Goal: Information Seeking & Learning: Learn about a topic

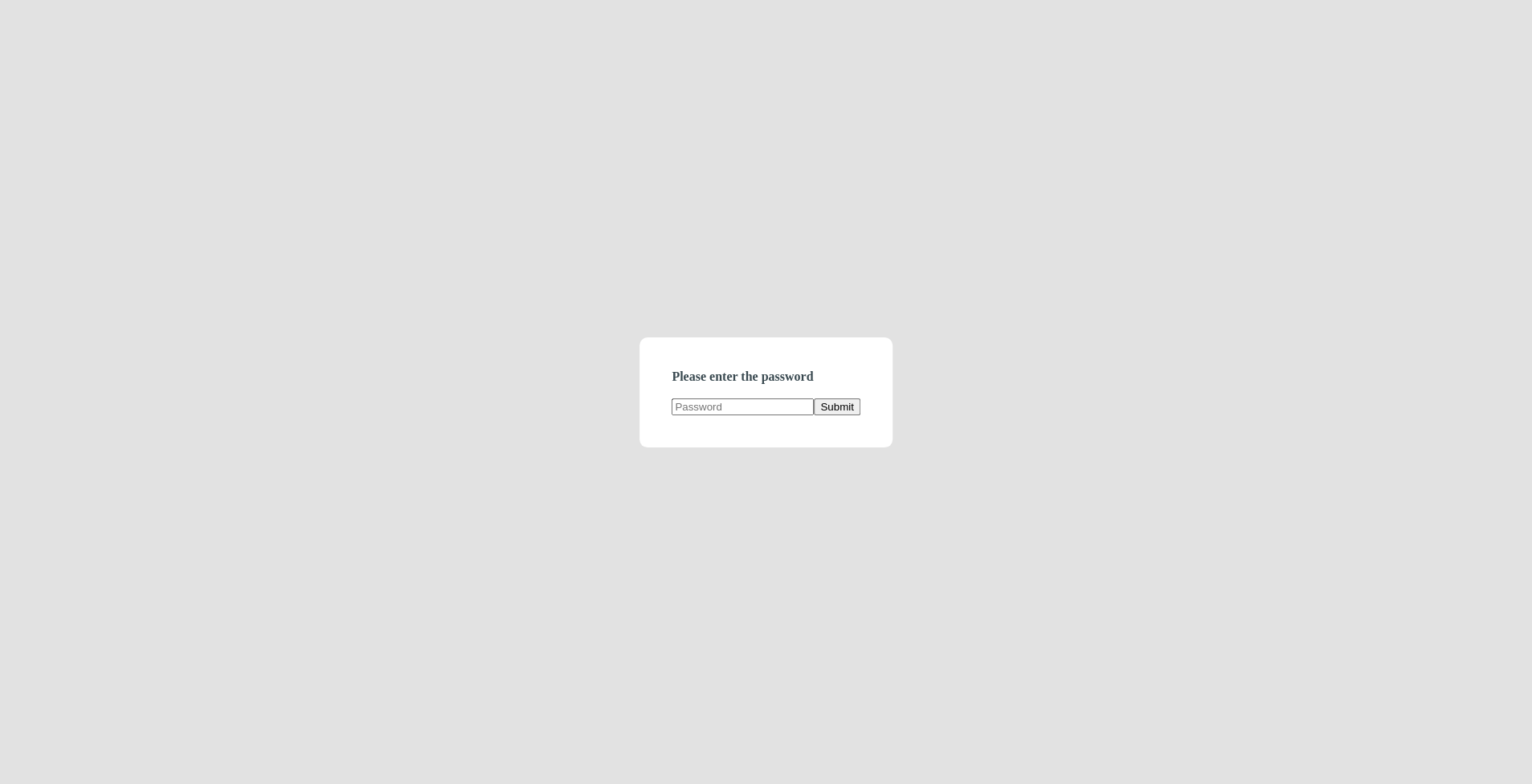
click at [723, 403] on input "text" at bounding box center [742, 407] width 142 height 17
type input "demodirectory"
click button "Submit" at bounding box center [837, 407] width 45 height 17
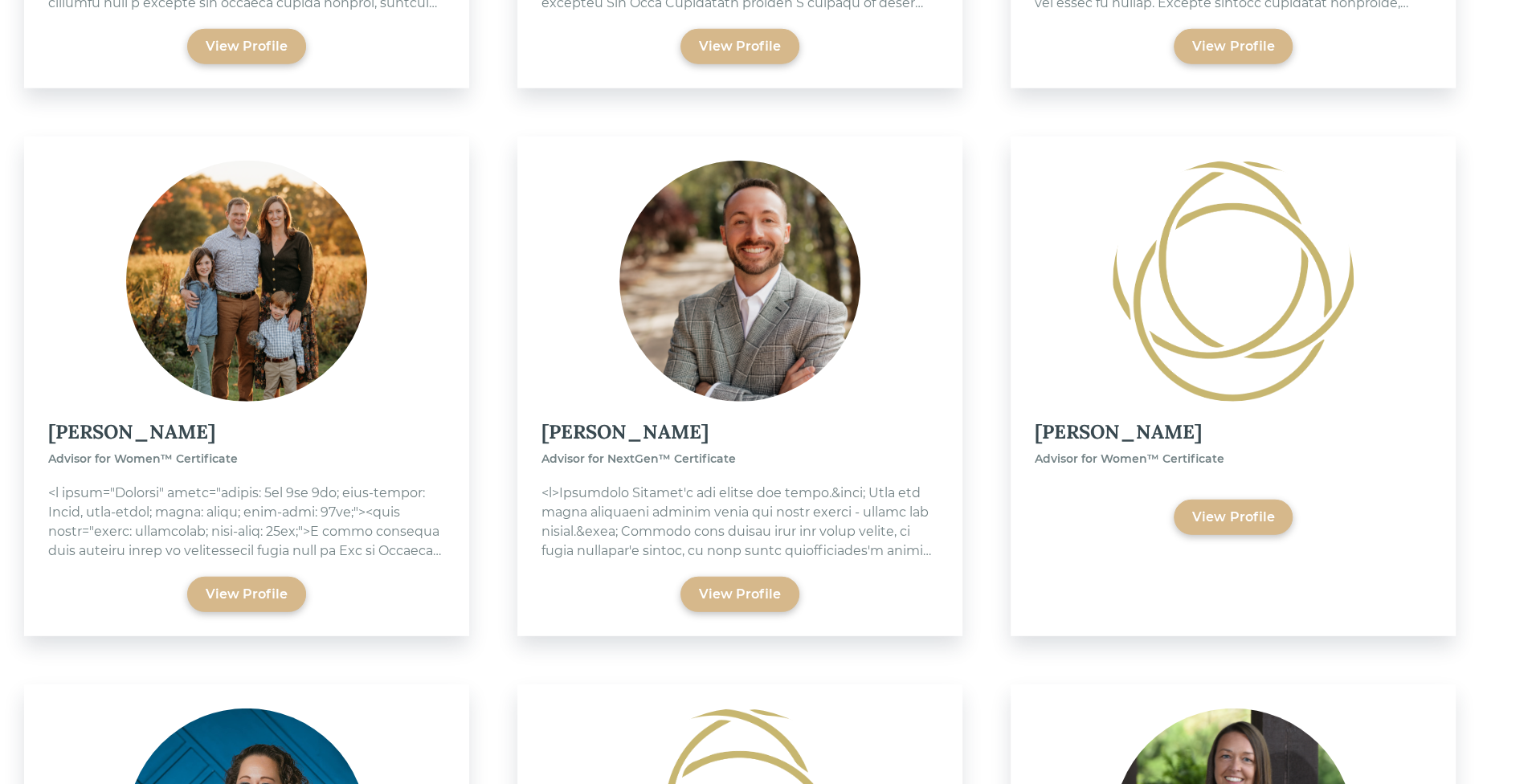
scroll to position [7783, 0]
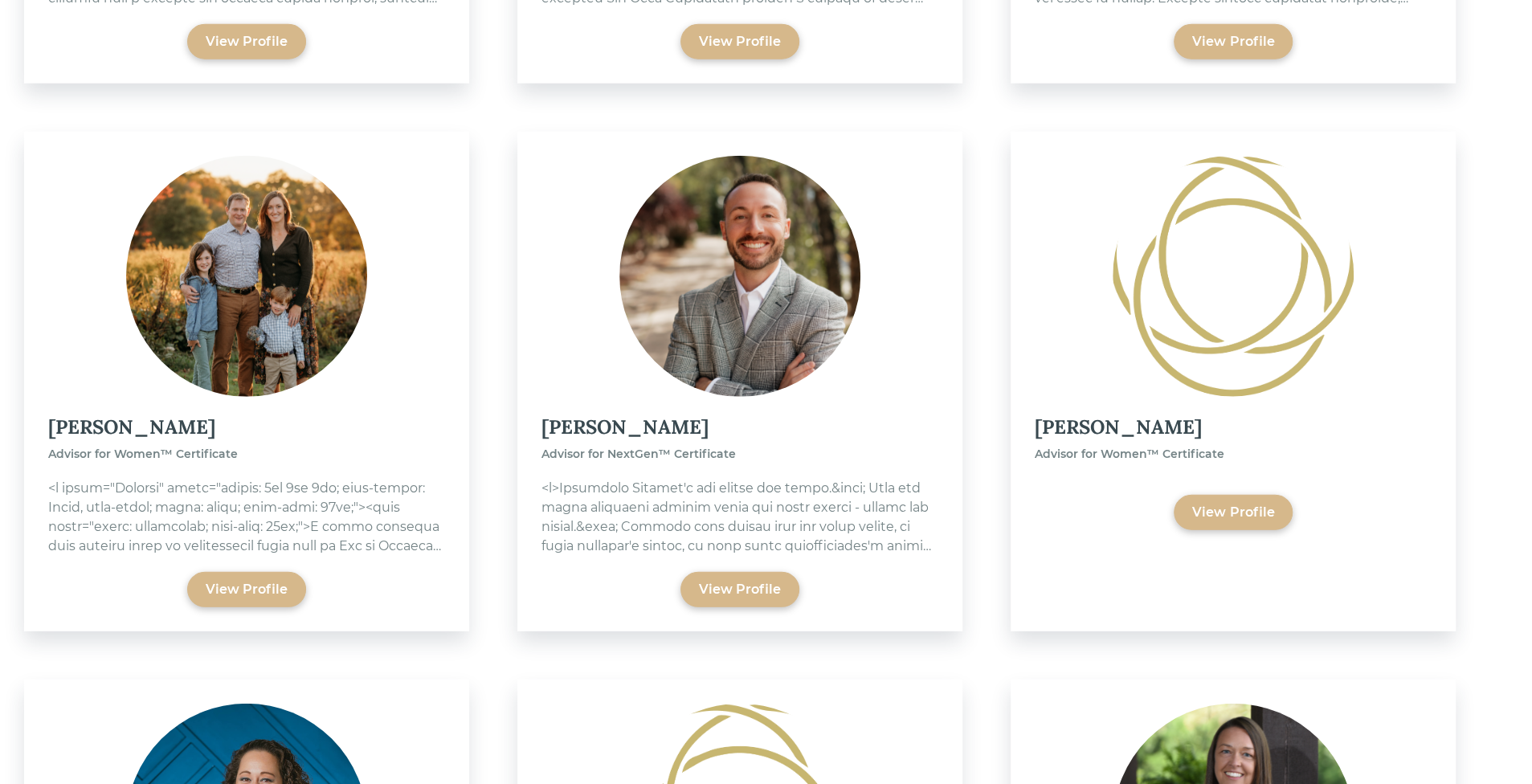
click at [619, 572] on div "View Profile" at bounding box center [740, 590] width 397 height 36
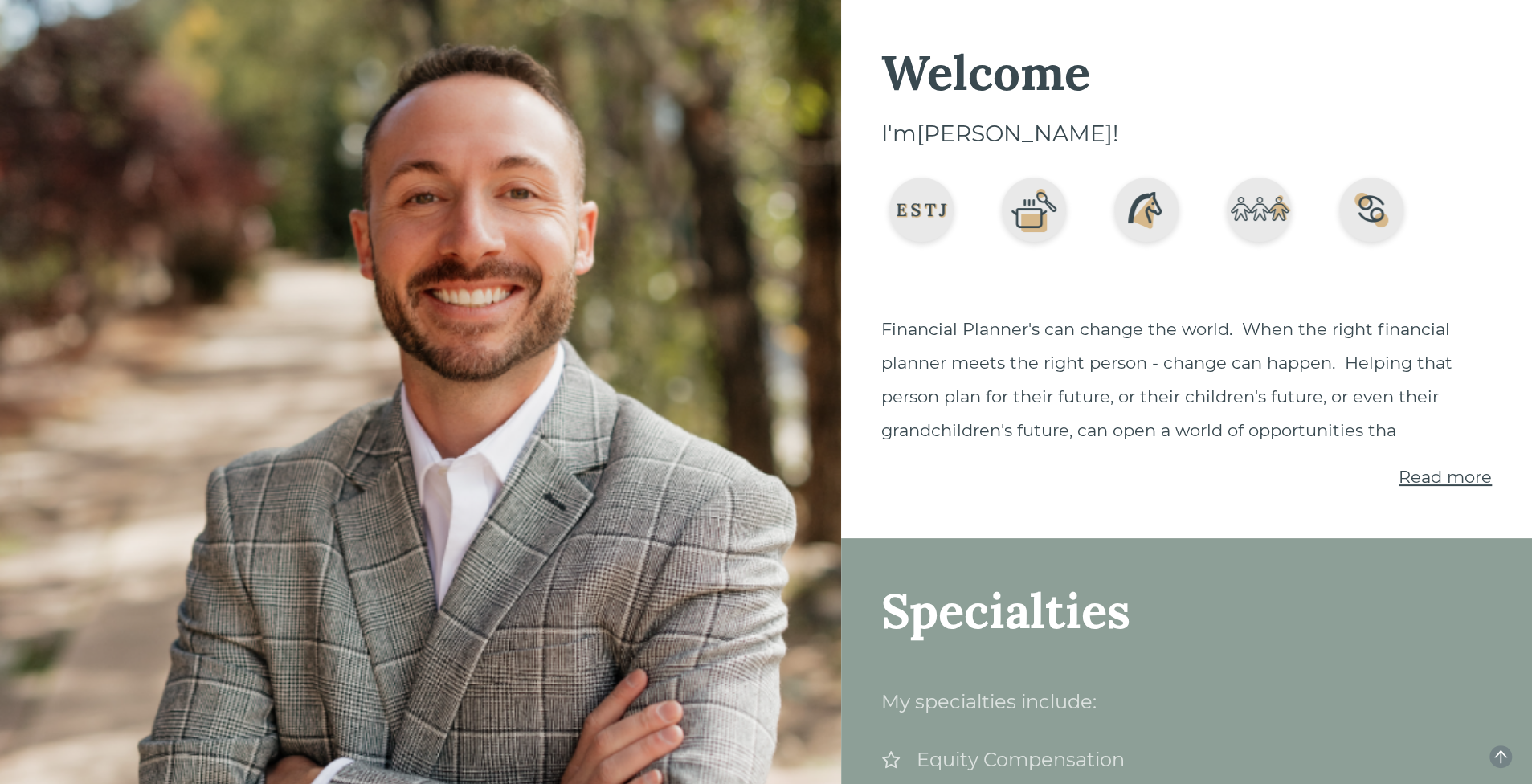
click at [1452, 480] on span "Read more" at bounding box center [1445, 476] width 93 height 20
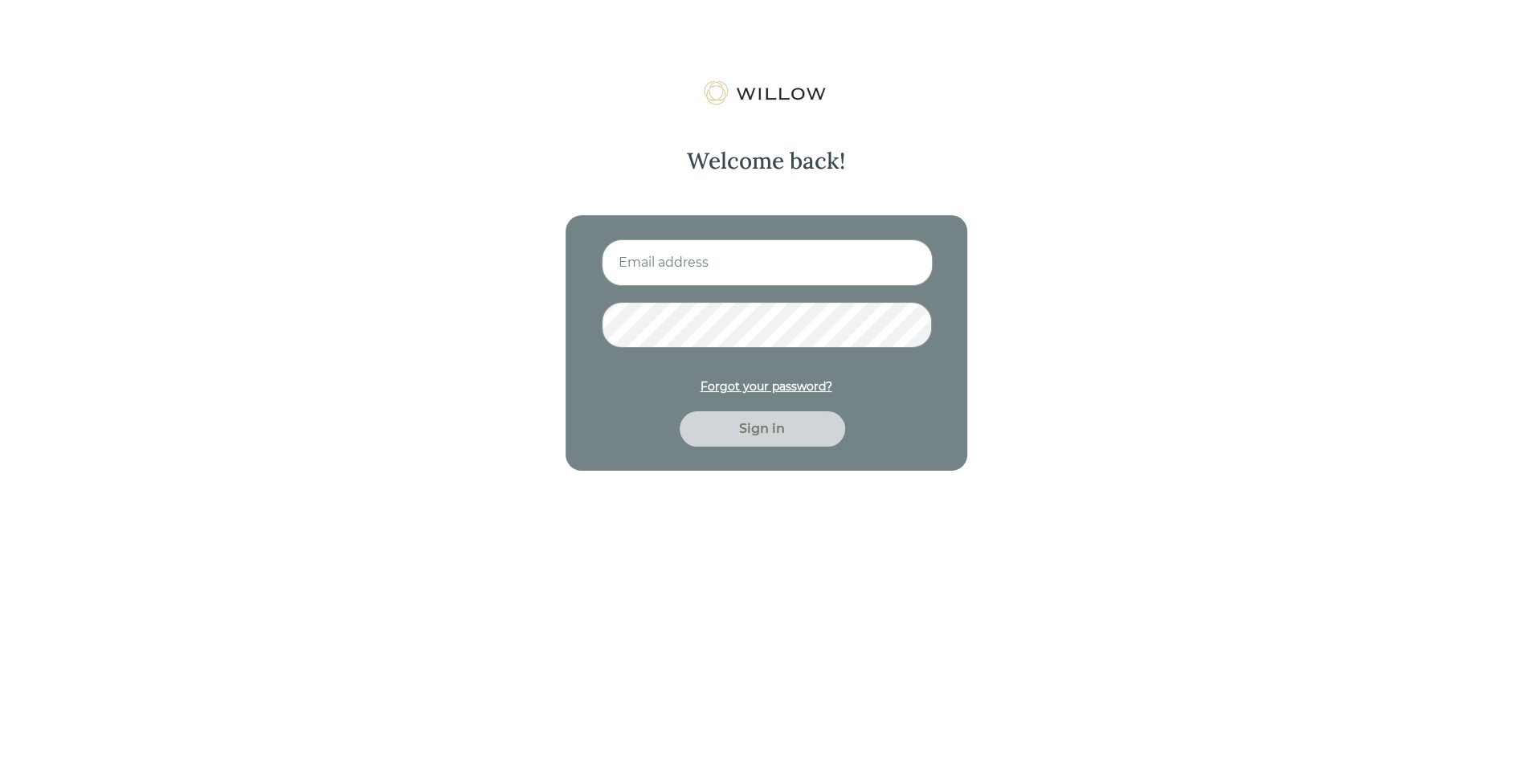
click at [676, 261] on input at bounding box center [767, 262] width 331 height 46
type input "nitya.kowtha@gmail.com"
click at [680, 411] on button "Sign in" at bounding box center [762, 429] width 166 height 36
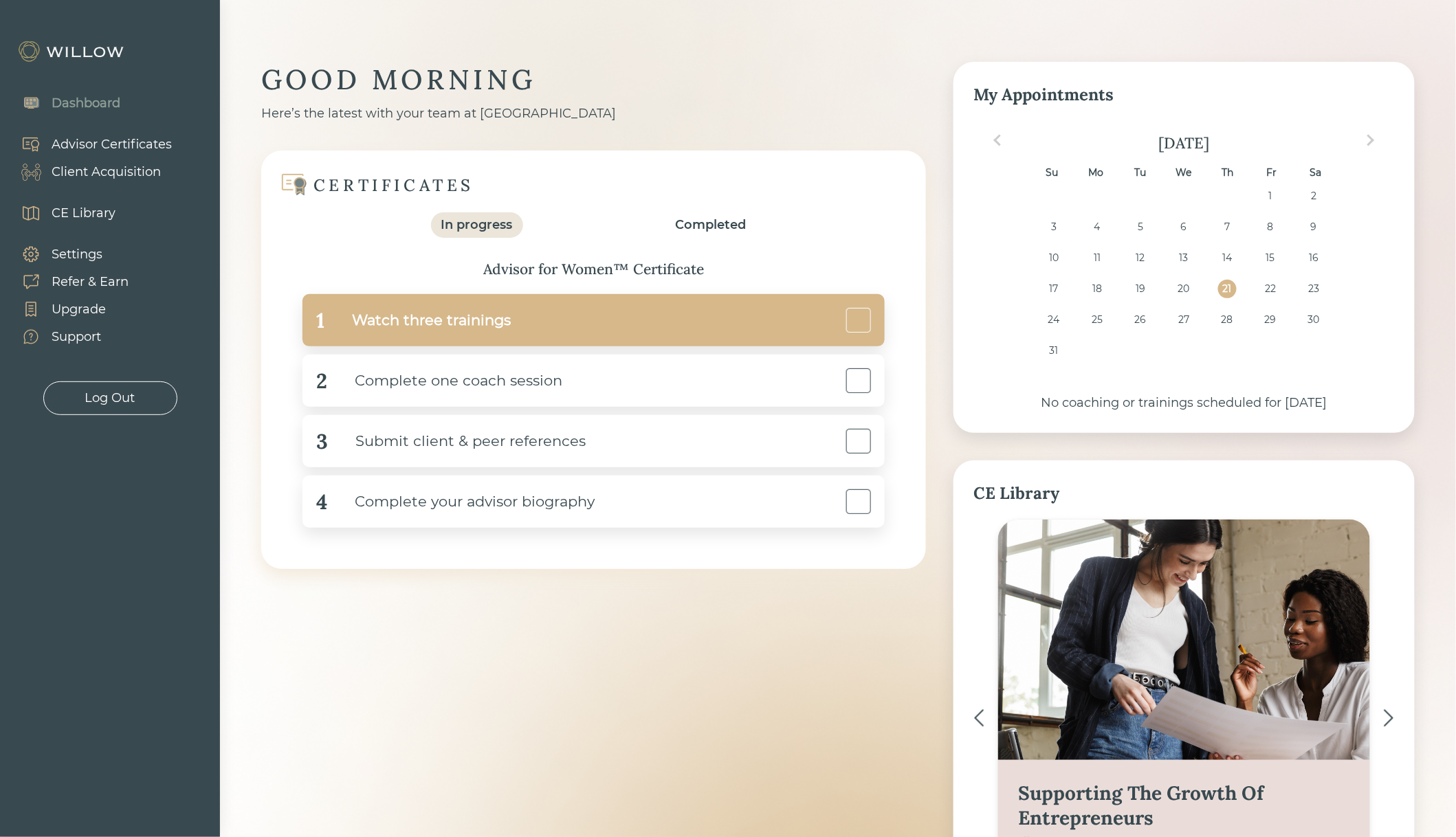
click at [433, 329] on div "Watch three trainings" at bounding box center [417, 320] width 186 height 31
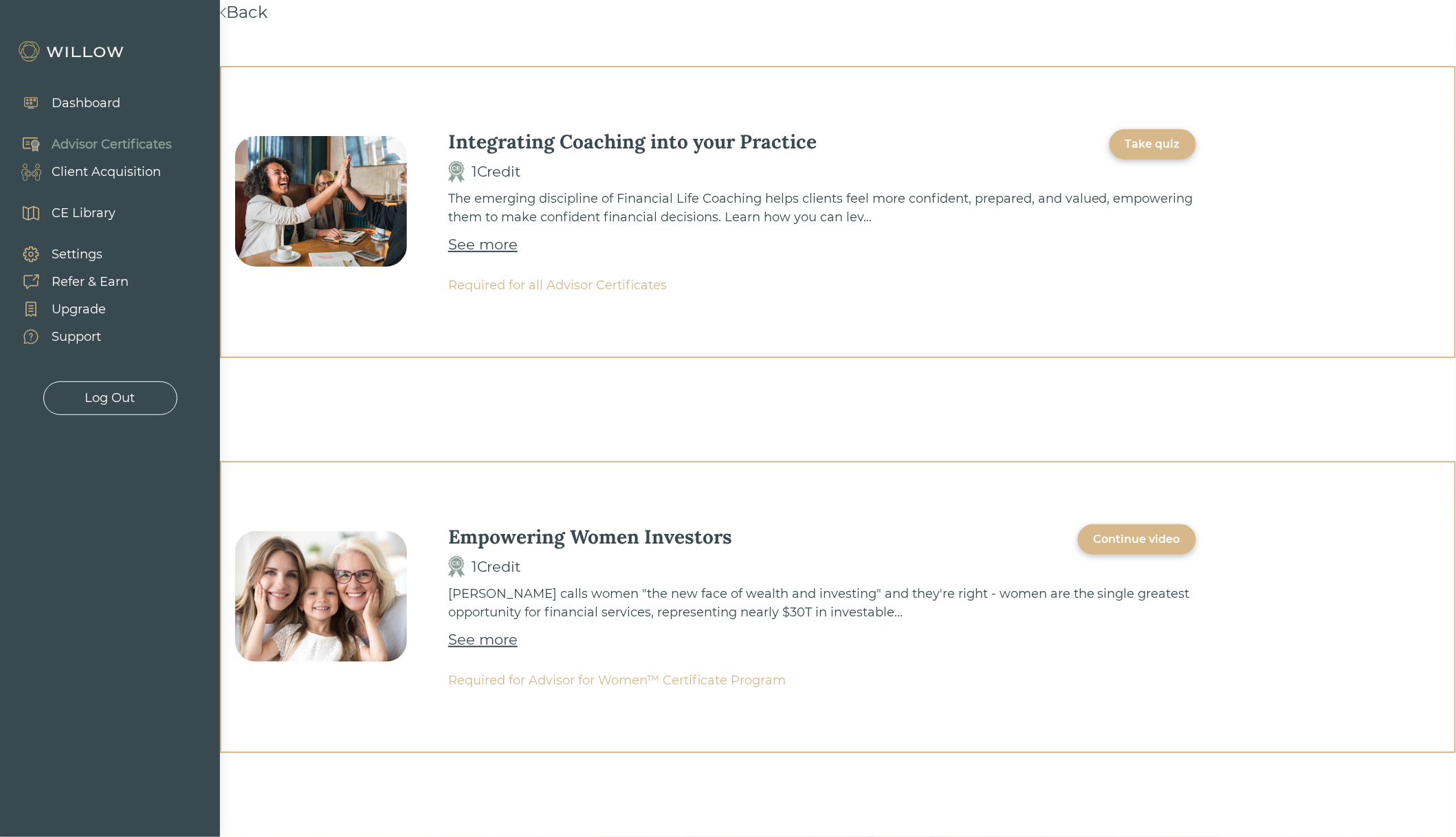
click at [468, 242] on div "See more" at bounding box center [483, 245] width 69 height 22
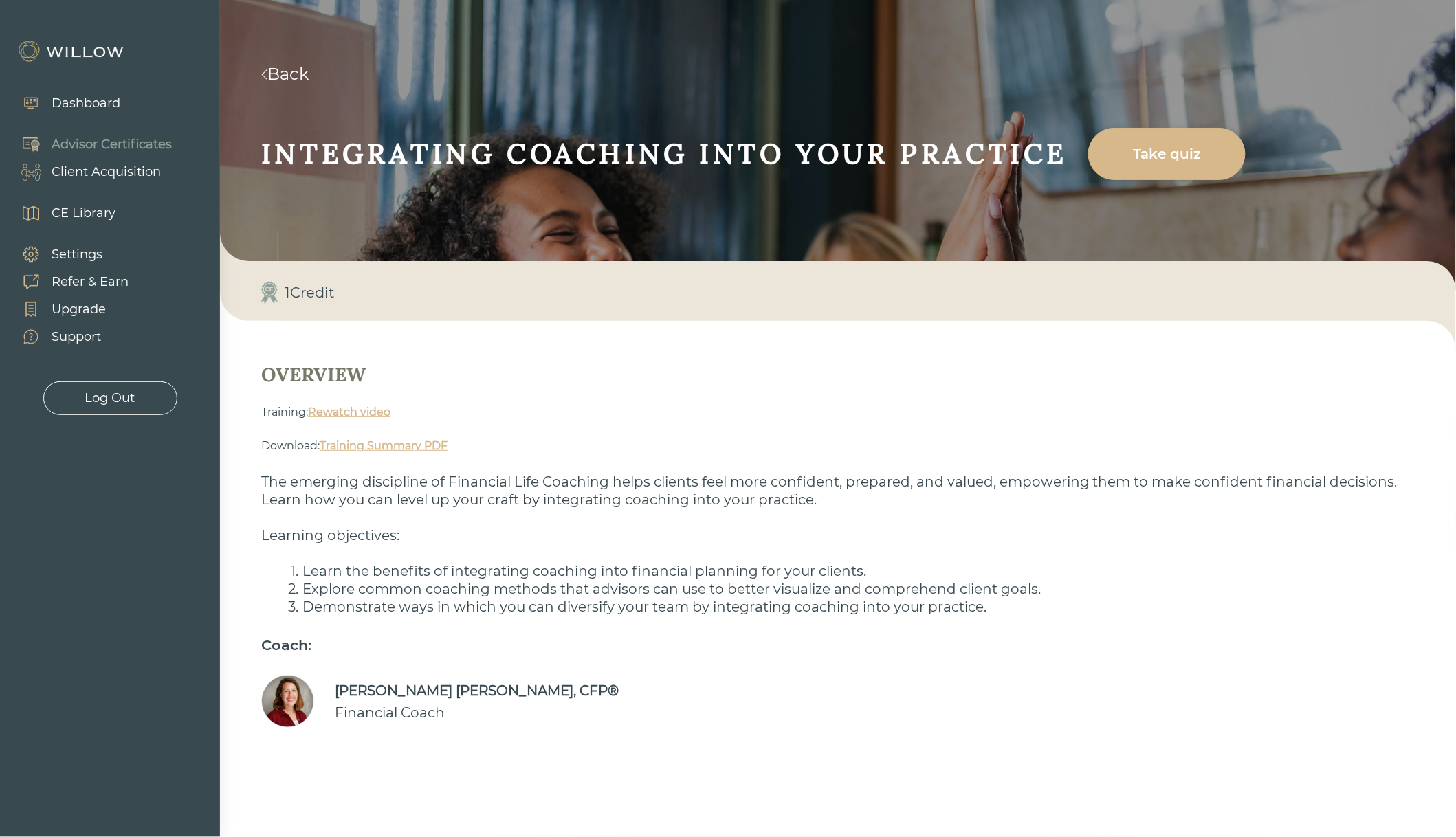
click at [360, 413] on link "Rewatch video" at bounding box center [349, 412] width 83 height 13
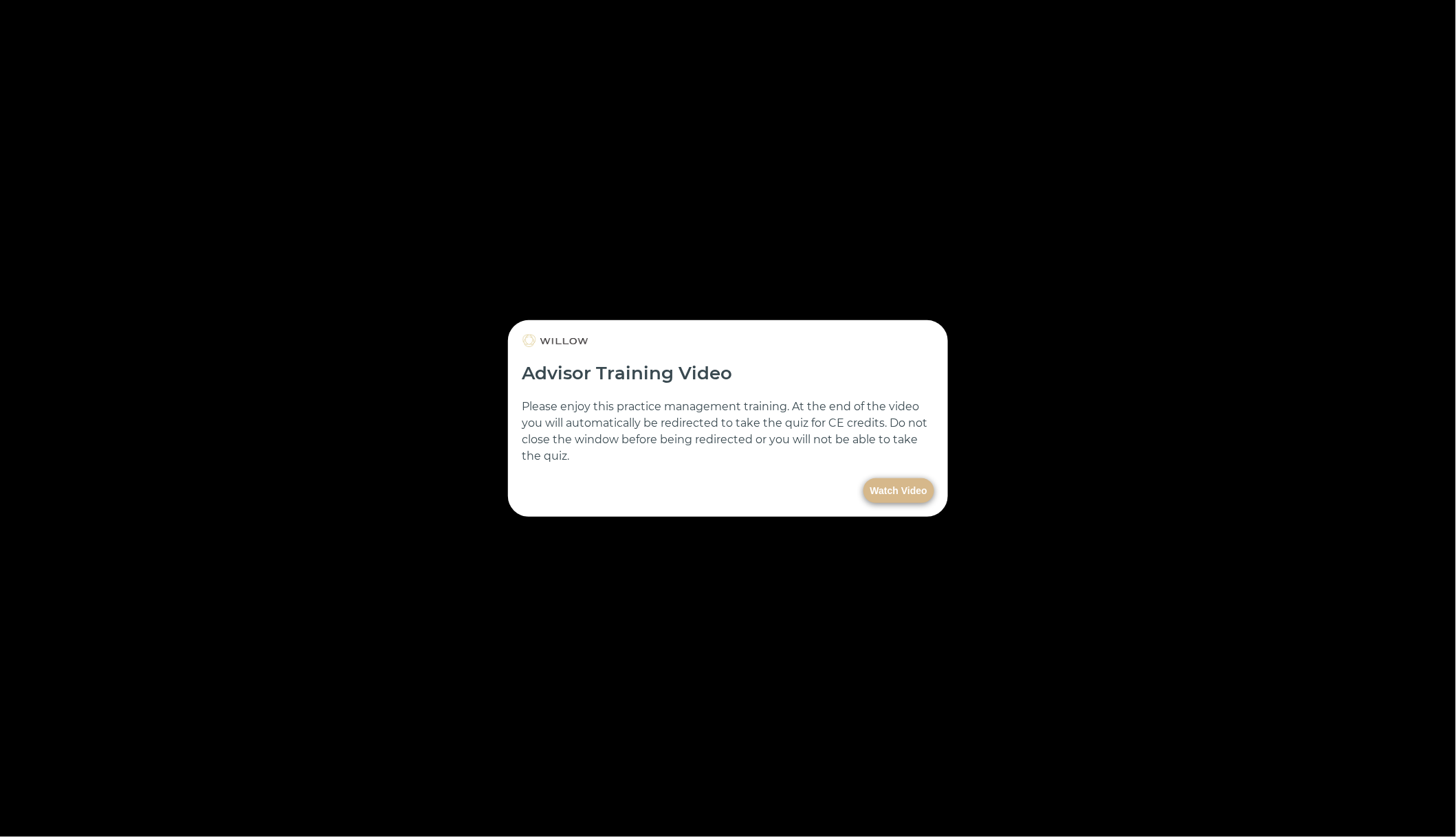
click at [882, 488] on button "Watch Video" at bounding box center [899, 491] width 71 height 25
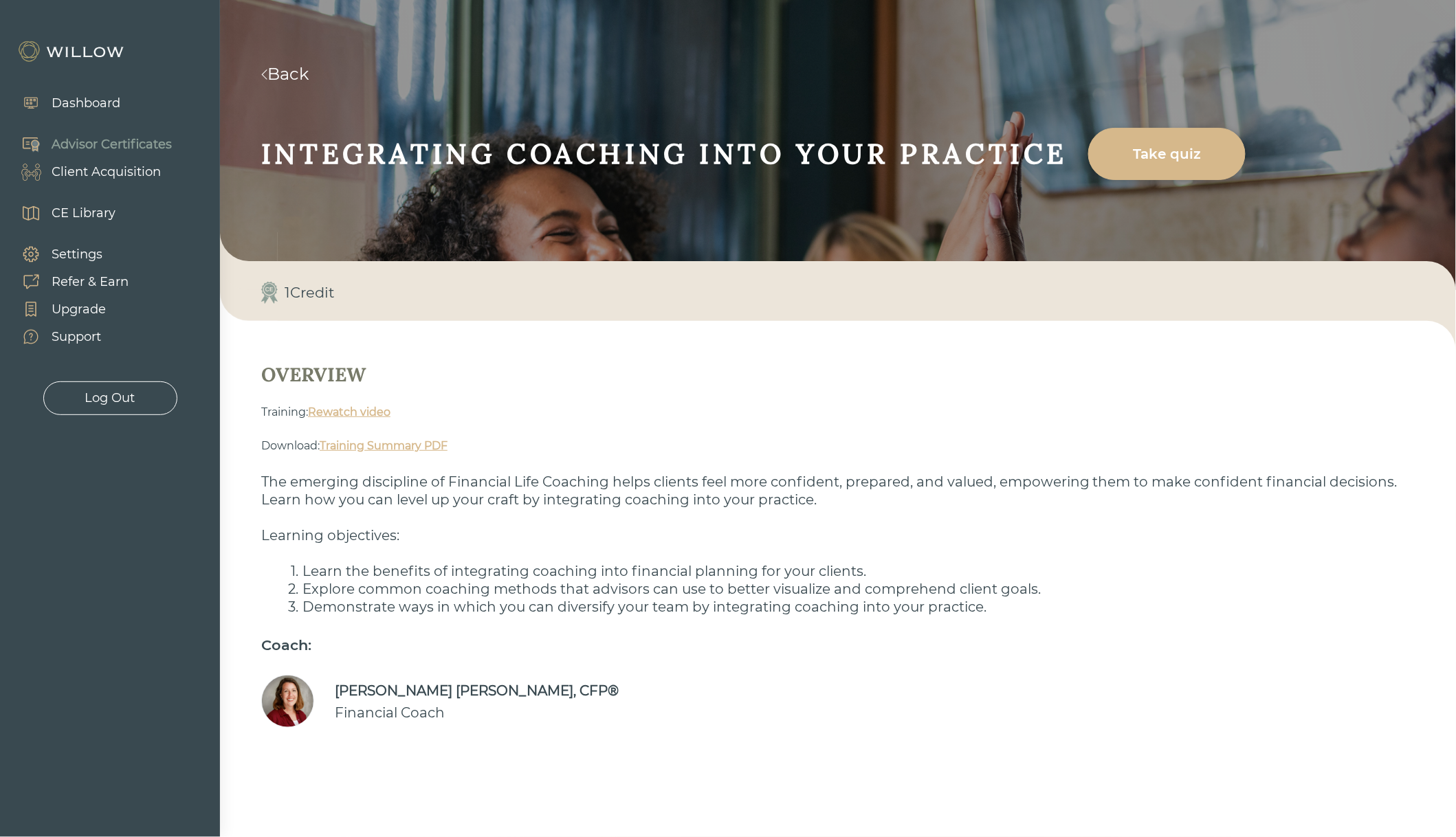
click at [308, 71] on link "Back" at bounding box center [285, 74] width 47 height 20
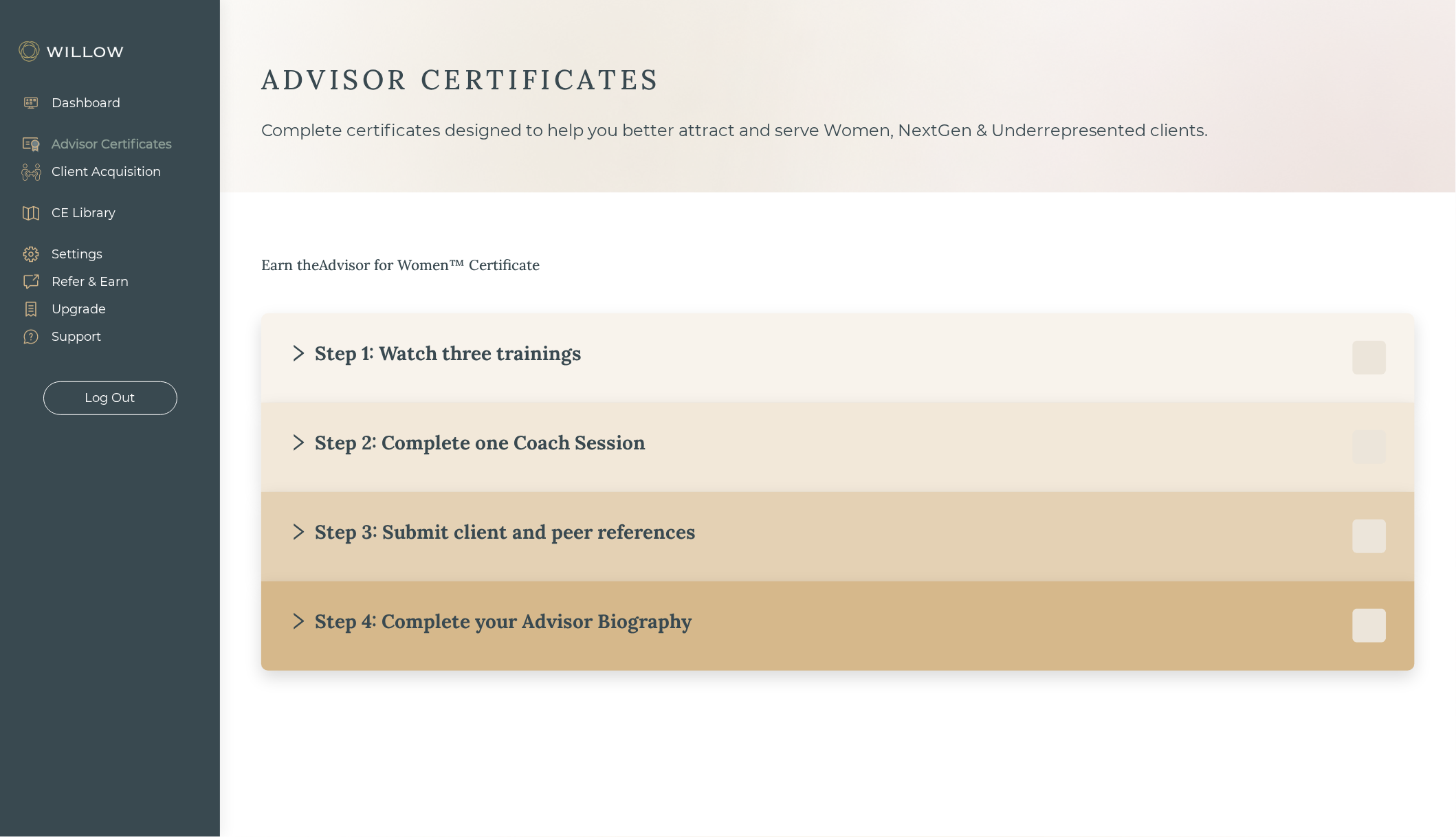
click at [402, 446] on div "Step 2: Complete one Coach Session" at bounding box center [468, 443] width 357 height 25
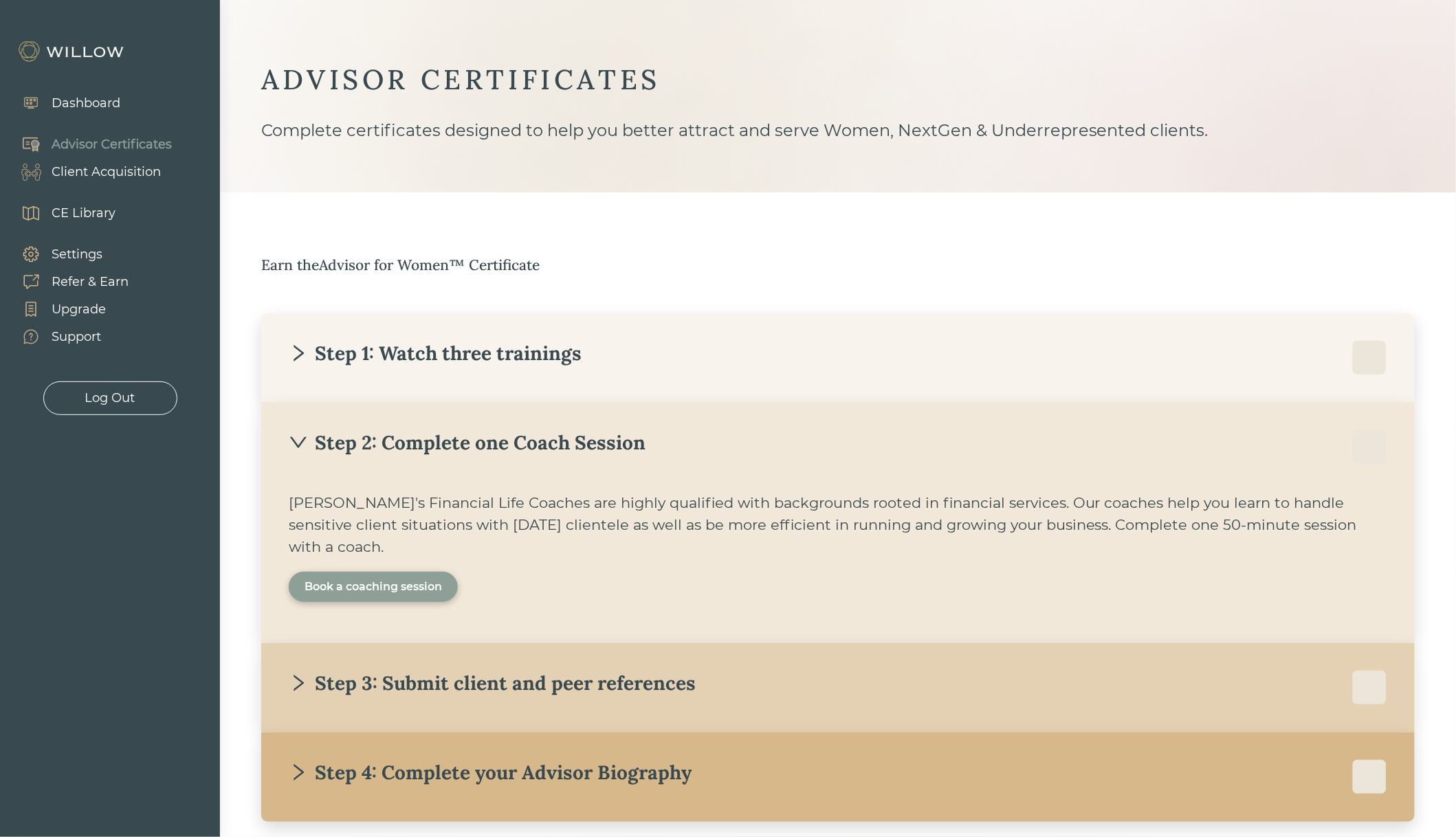
click at [413, 579] on div "Book a coaching session" at bounding box center [373, 587] width 138 height 17
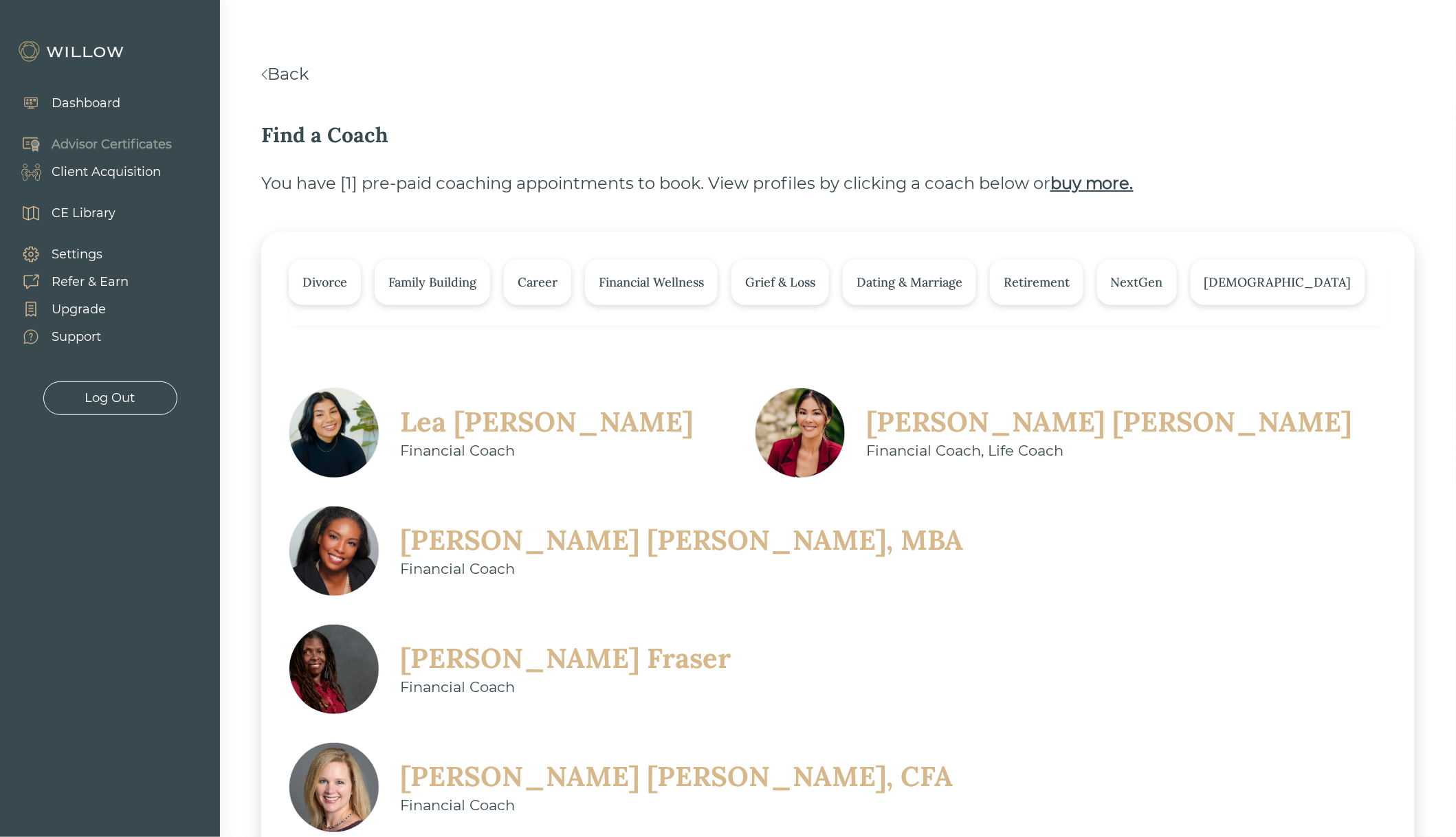
click at [285, 71] on link "Back" at bounding box center [285, 74] width 47 height 20
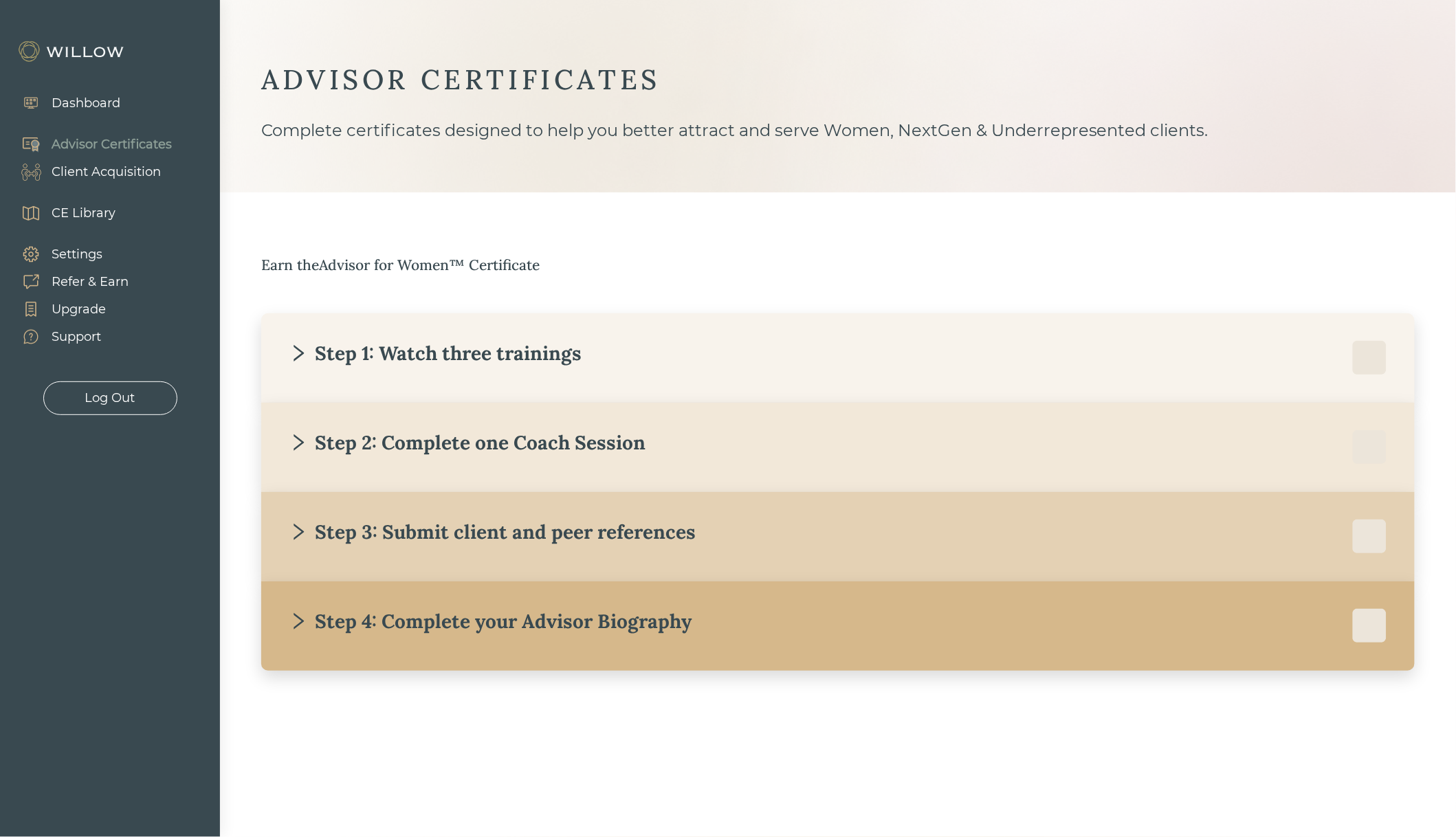
click at [540, 545] on div "Step 3: Submit client and peer references" at bounding box center [493, 532] width 407 height 25
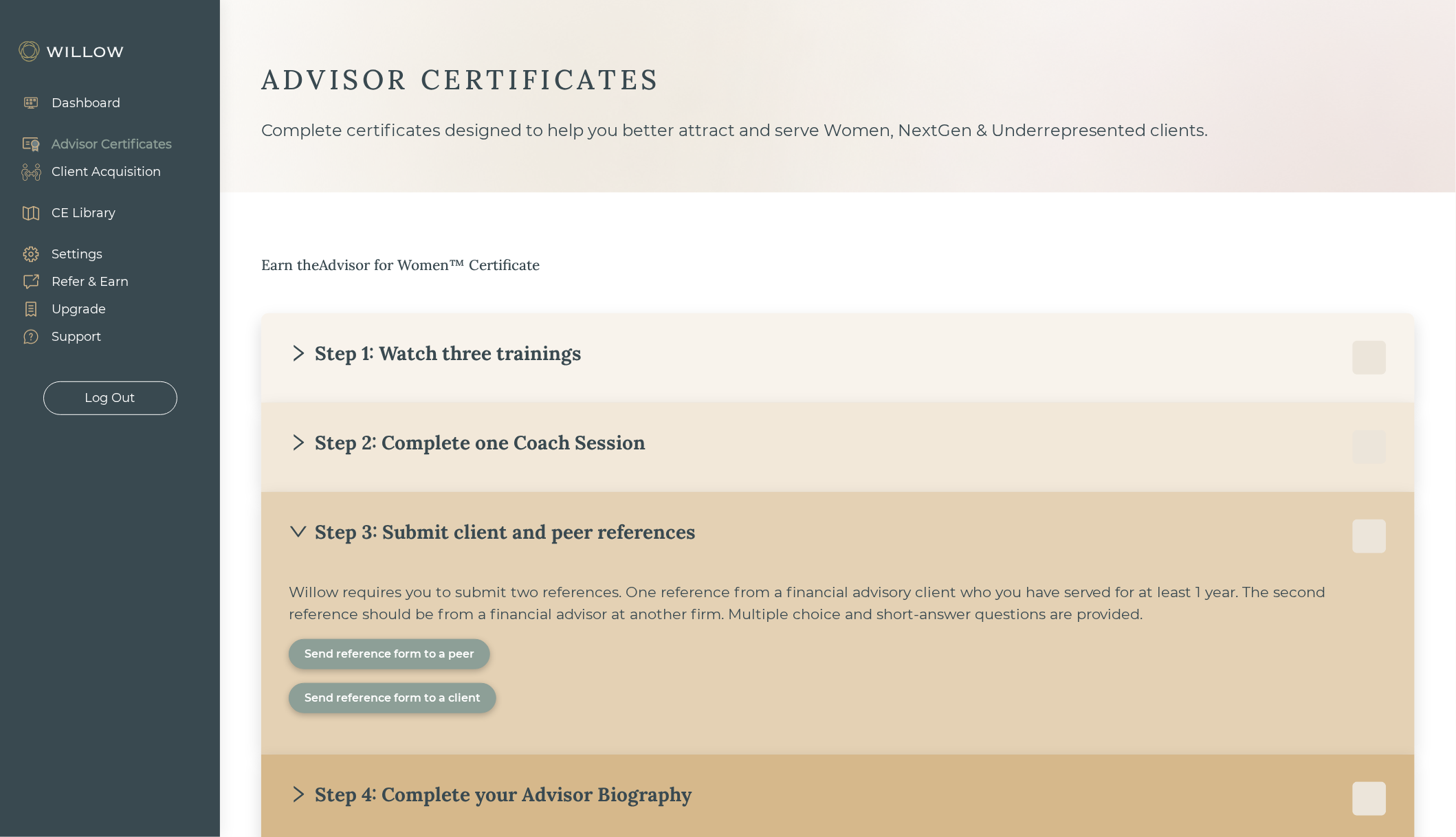
click at [397, 658] on div "Send reference form to a peer" at bounding box center [389, 654] width 169 height 17
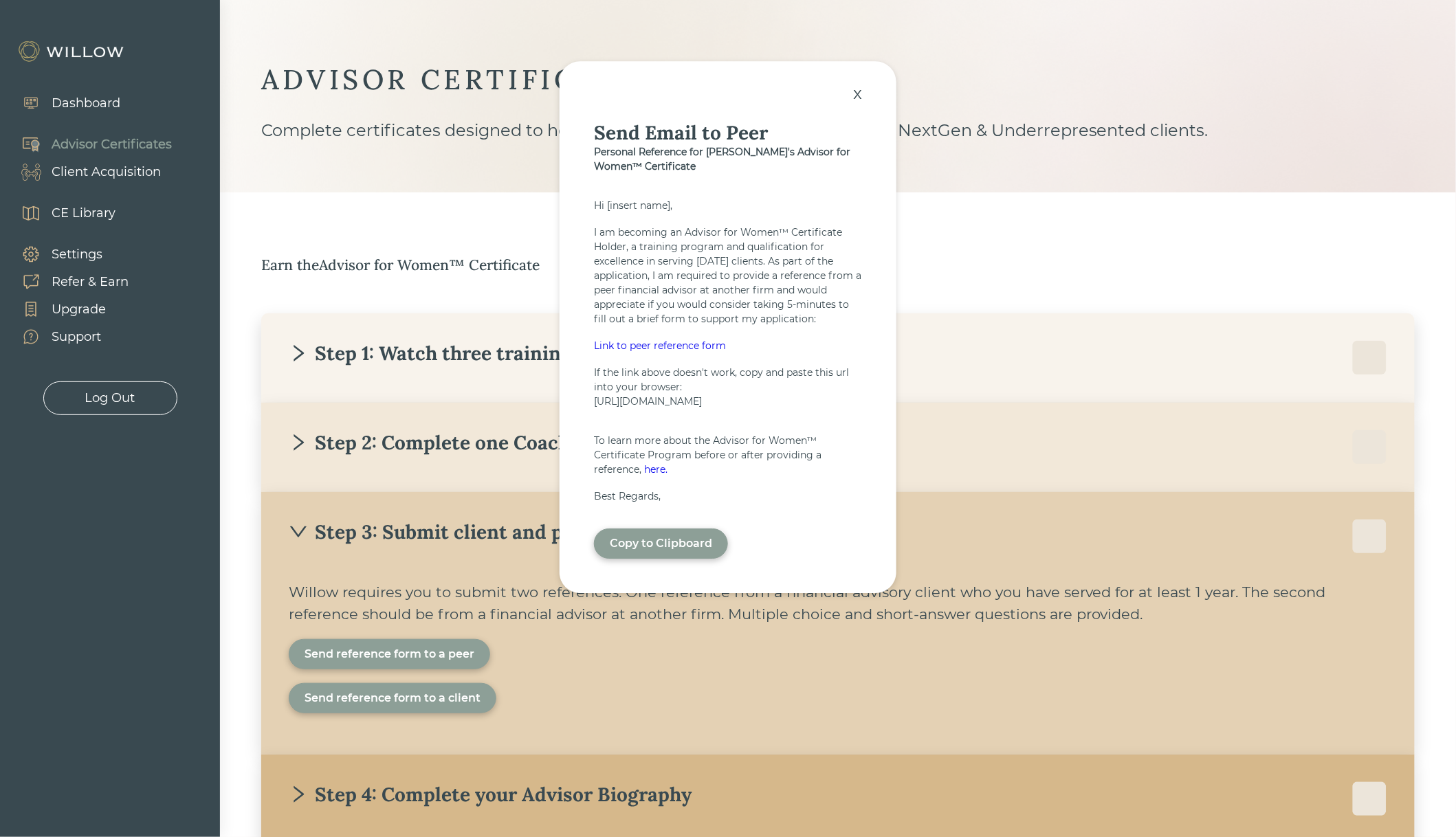
click at [679, 346] on div "Link to peer reference form" at bounding box center [728, 346] width 268 height 15
click at [864, 85] on div "x" at bounding box center [857, 94] width 23 height 31
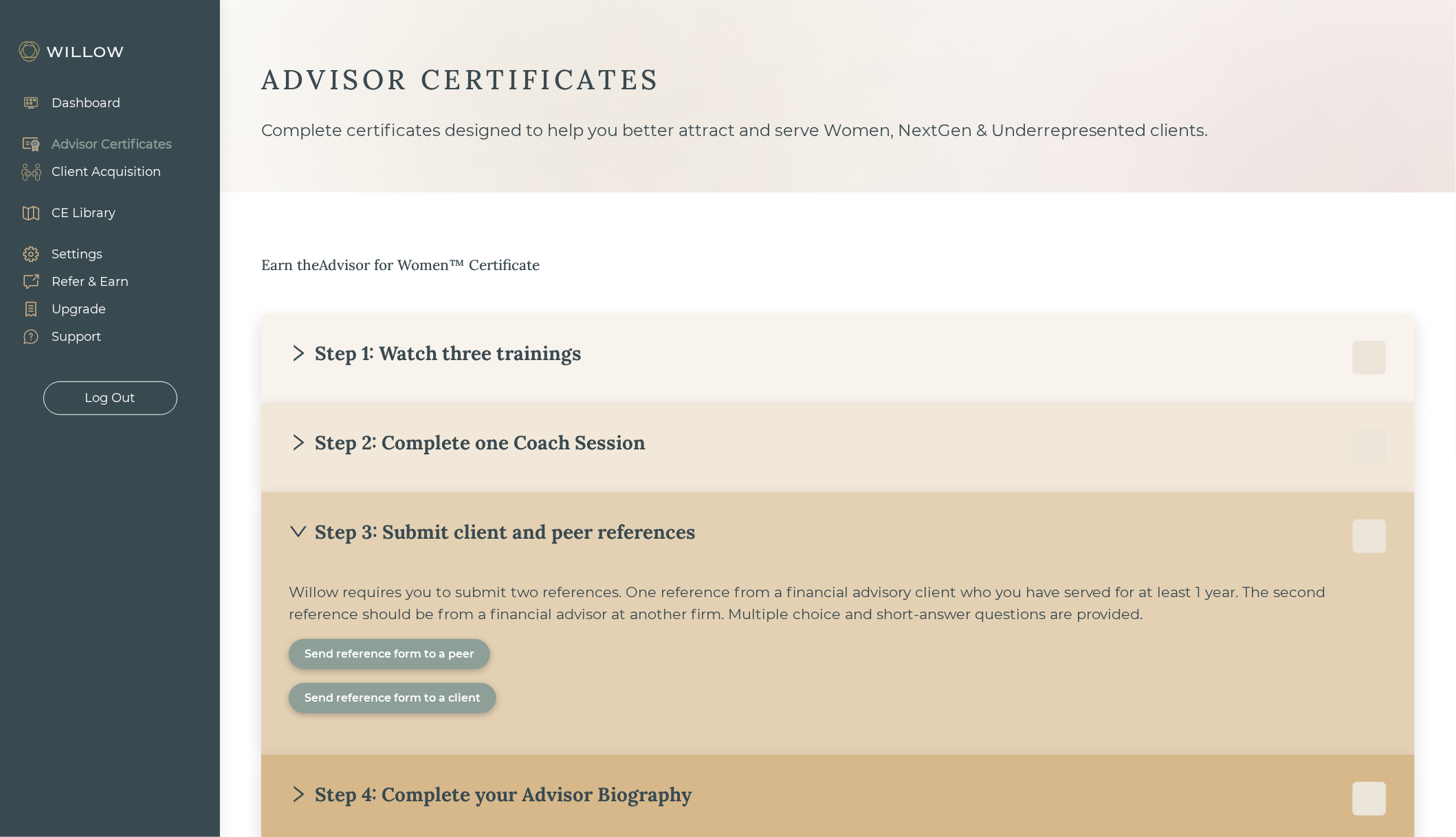
click at [498, 353] on div "Step 1: Watch three trainings" at bounding box center [436, 354] width 293 height 25
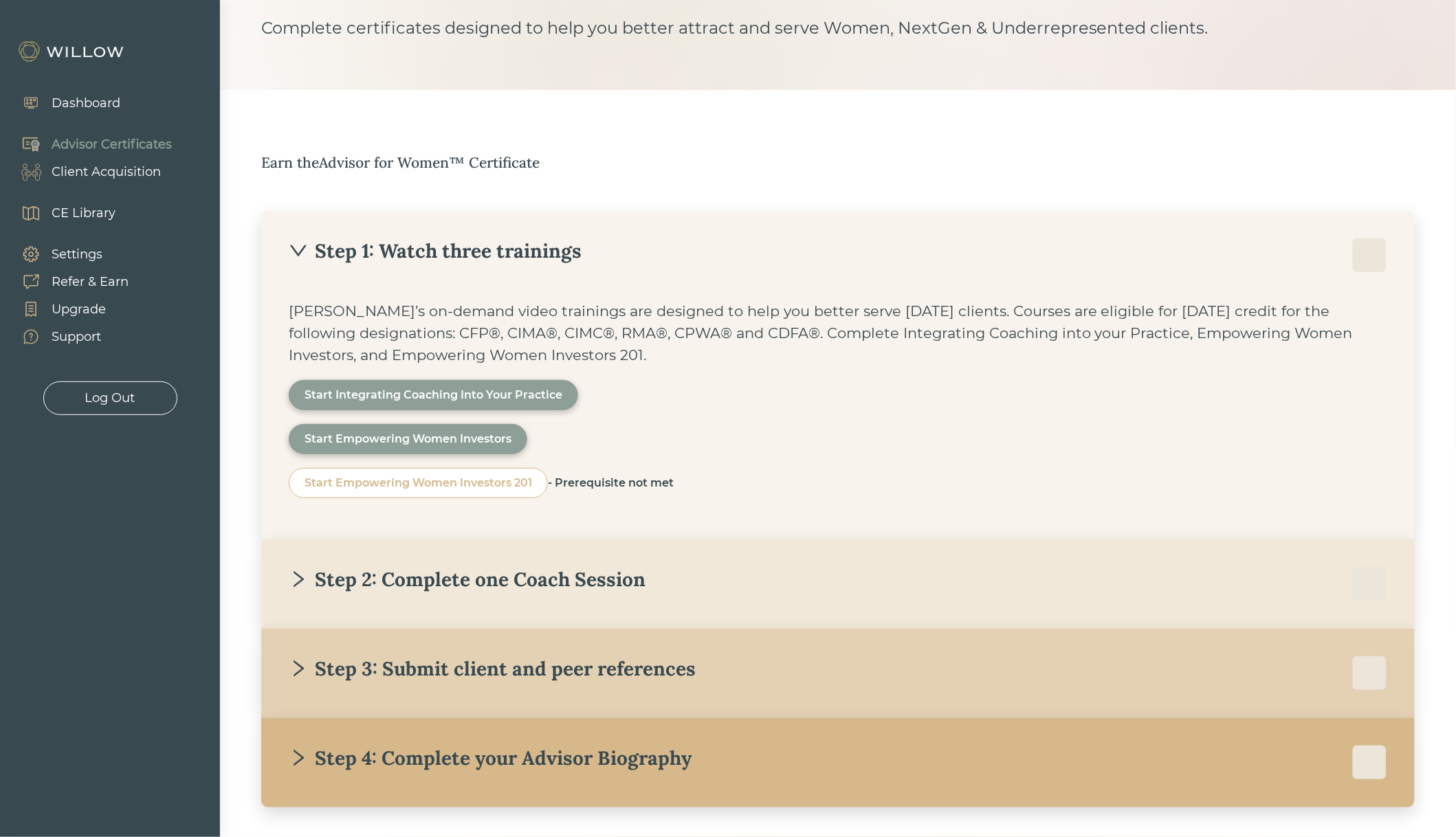
scroll to position [158, 0]
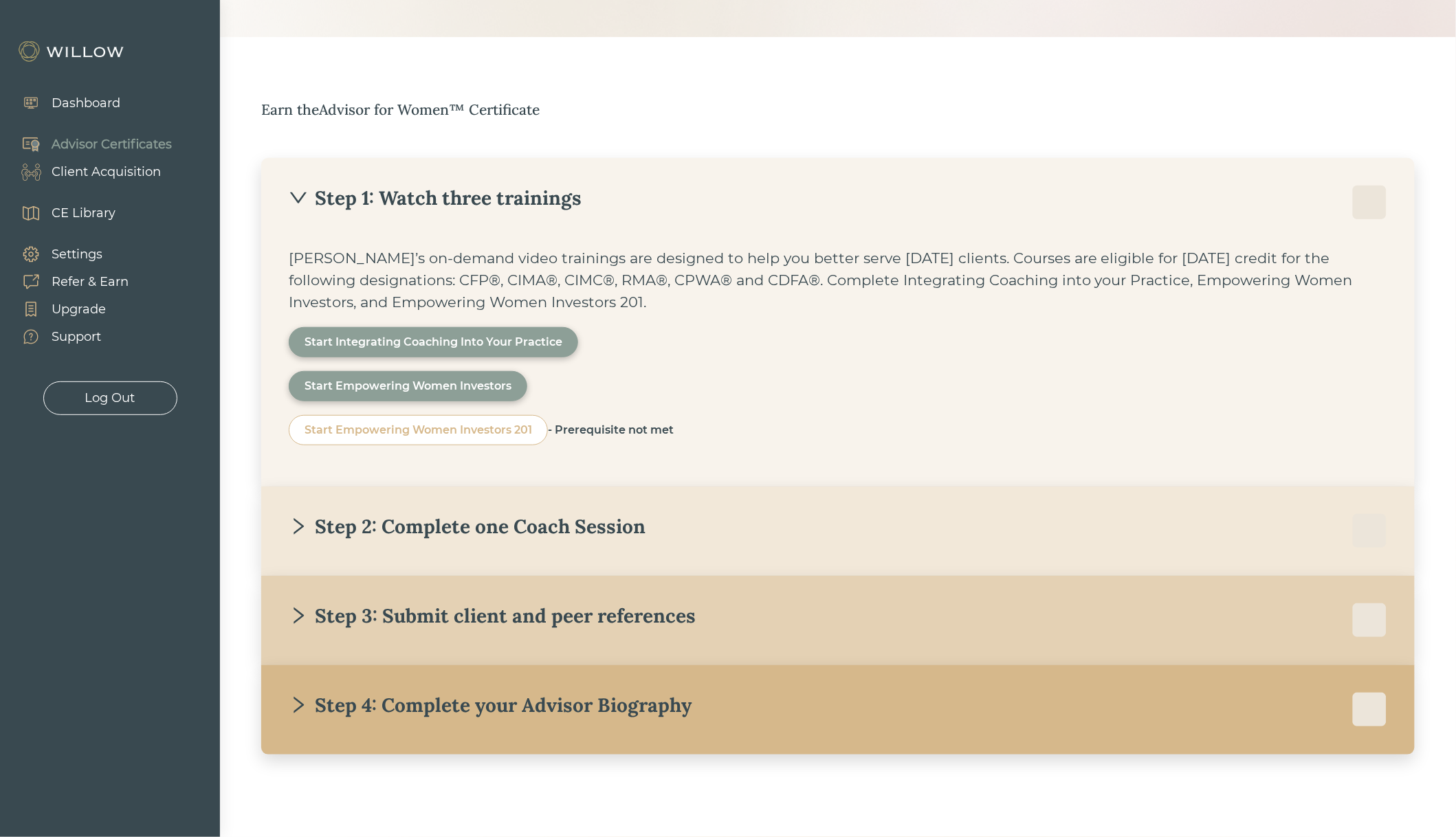
click at [115, 175] on div "Client Acquisition" at bounding box center [106, 172] width 109 height 19
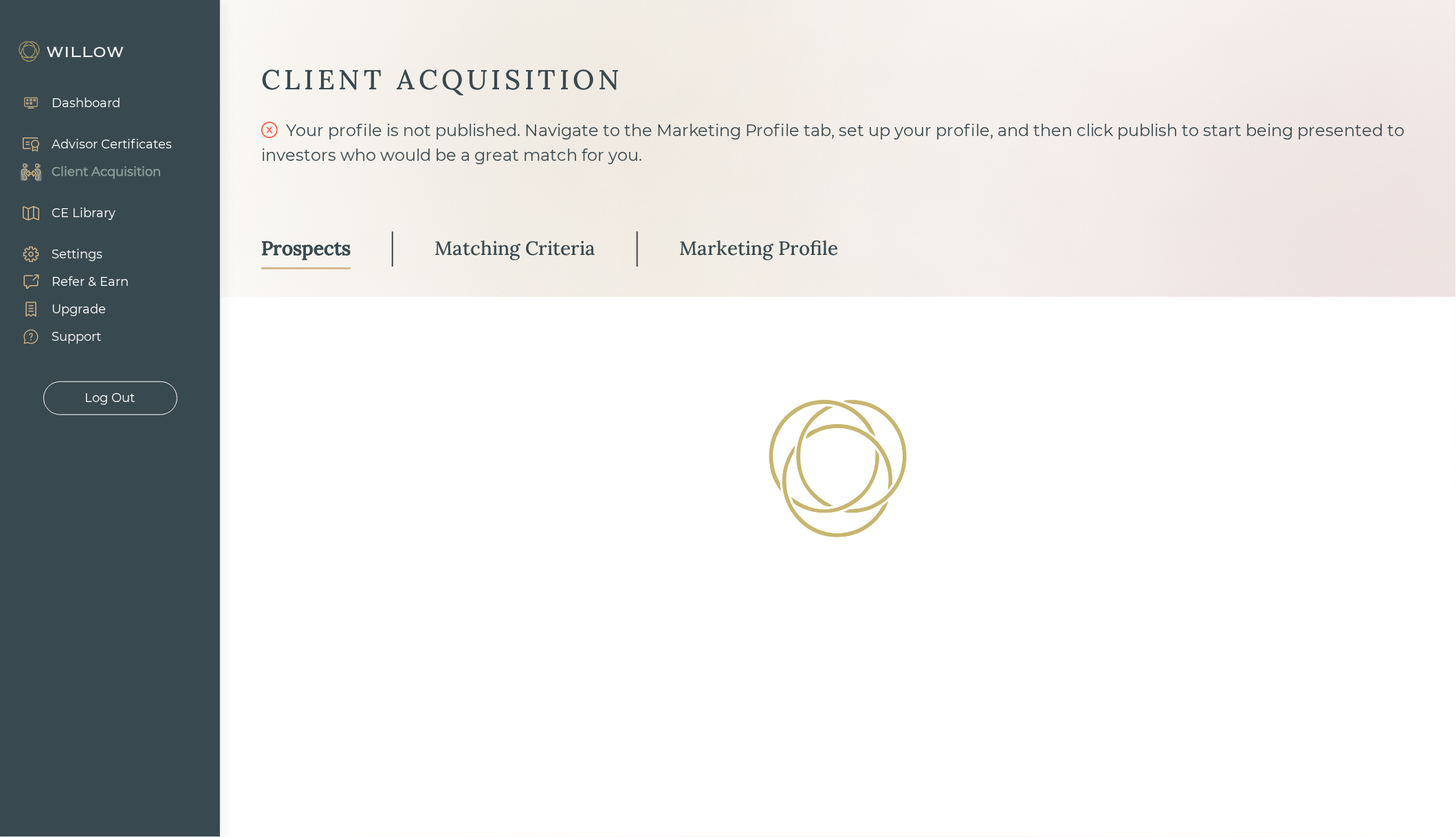
select select "3"
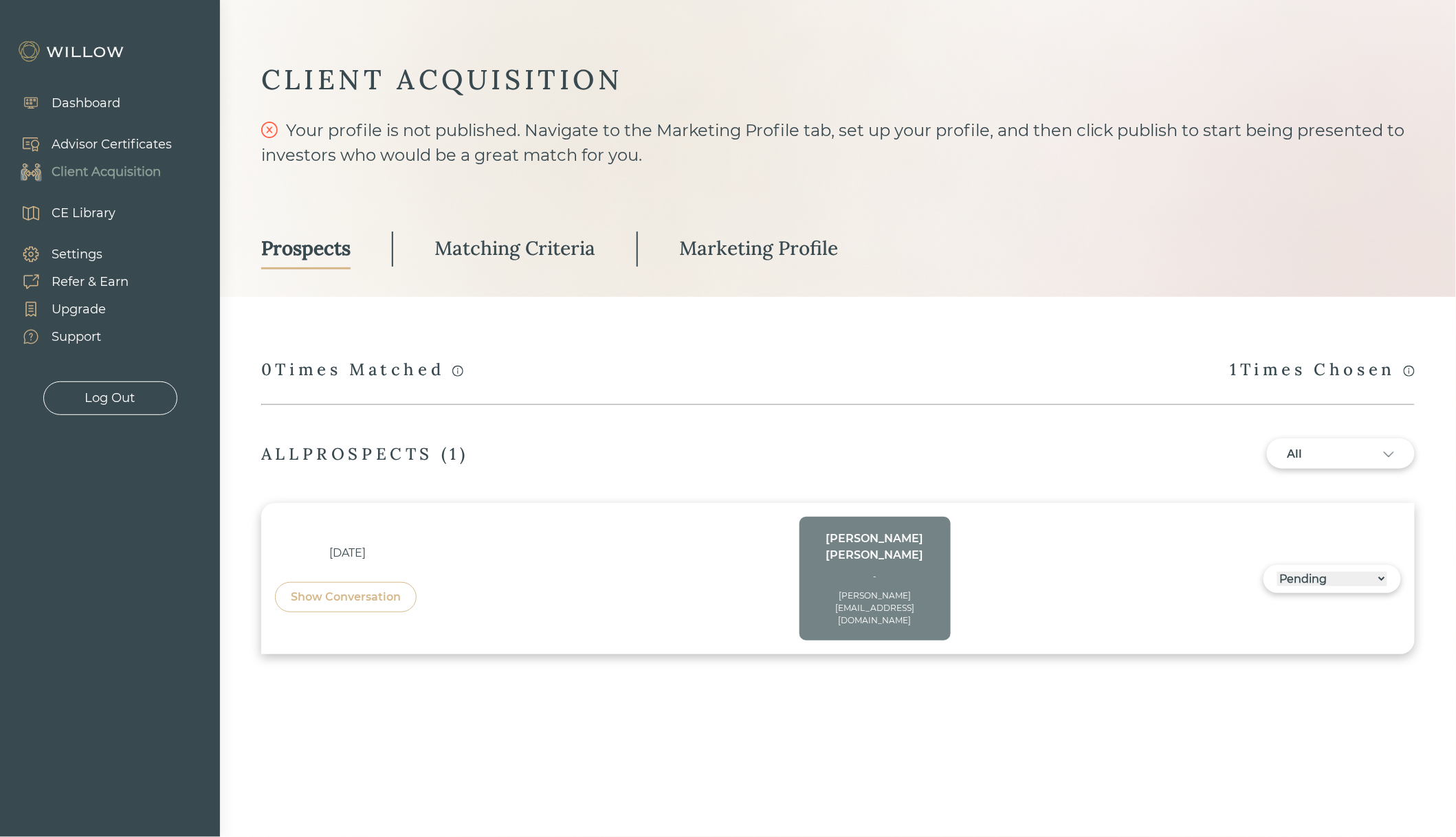
click at [493, 241] on div "Matching Criteria" at bounding box center [515, 248] width 161 height 25
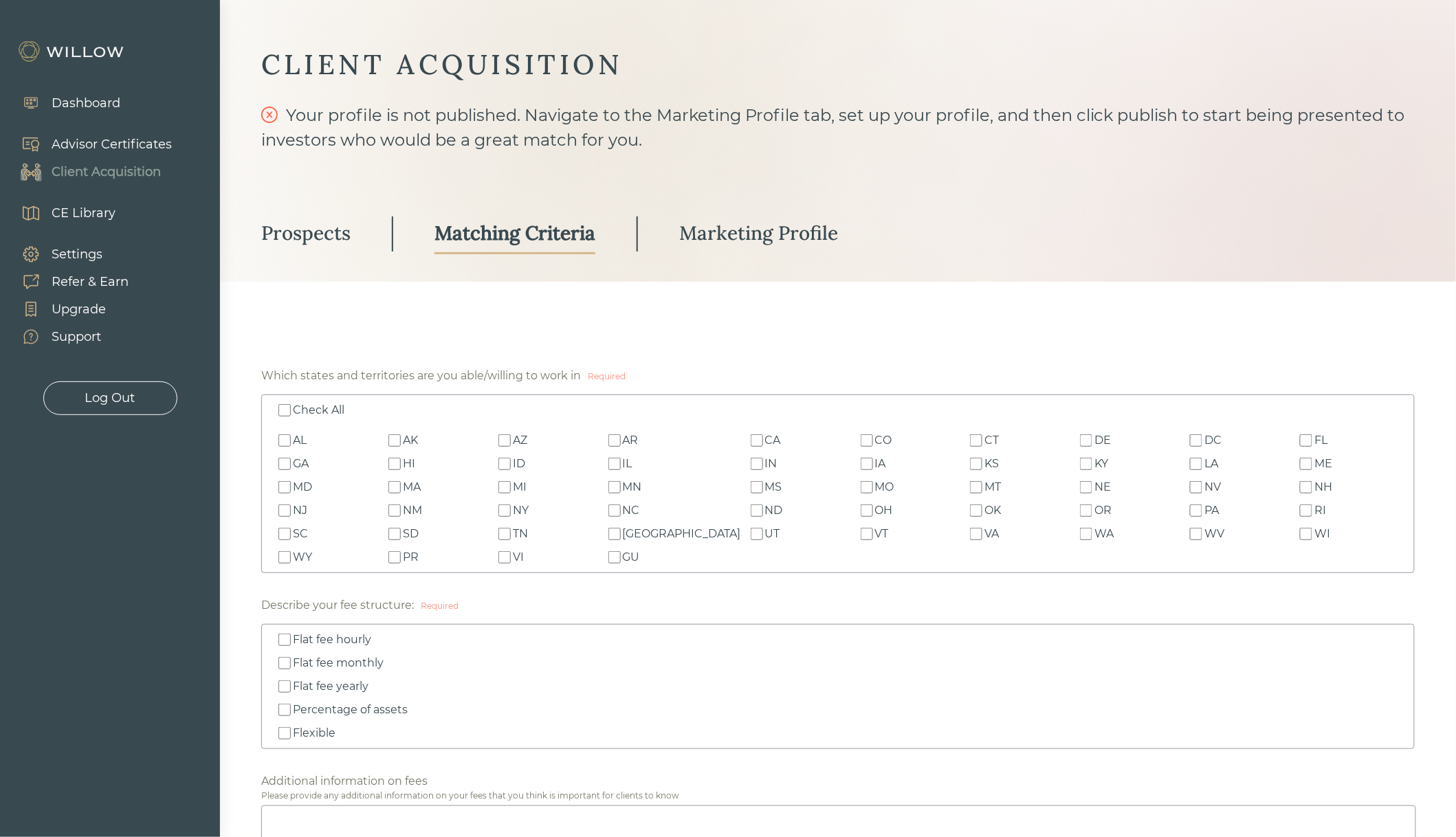
scroll to position [12, 0]
click at [737, 222] on link "Marketing Profile" at bounding box center [759, 238] width 159 height 40
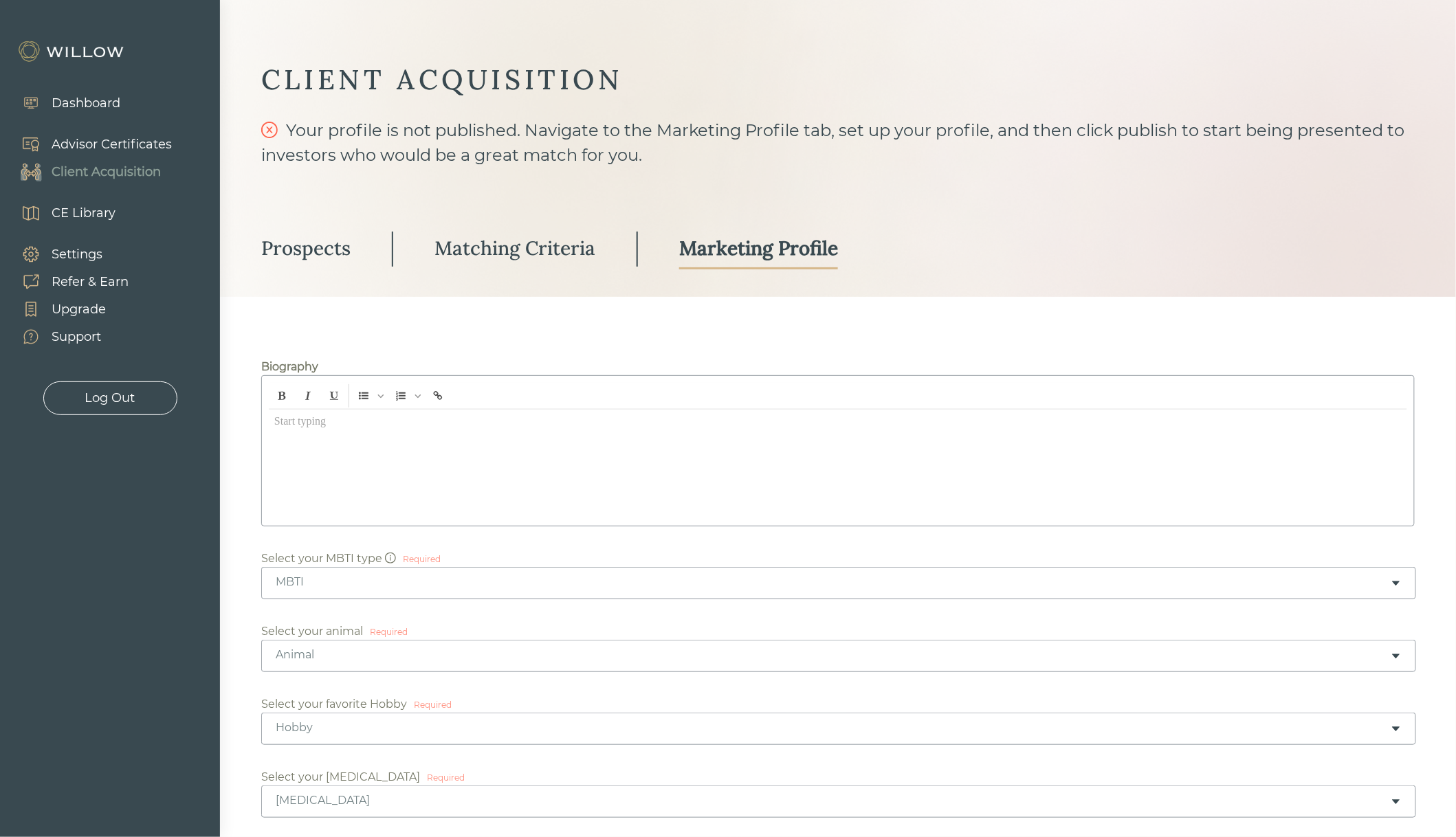
click at [334, 254] on div "Prospects" at bounding box center [306, 248] width 90 height 25
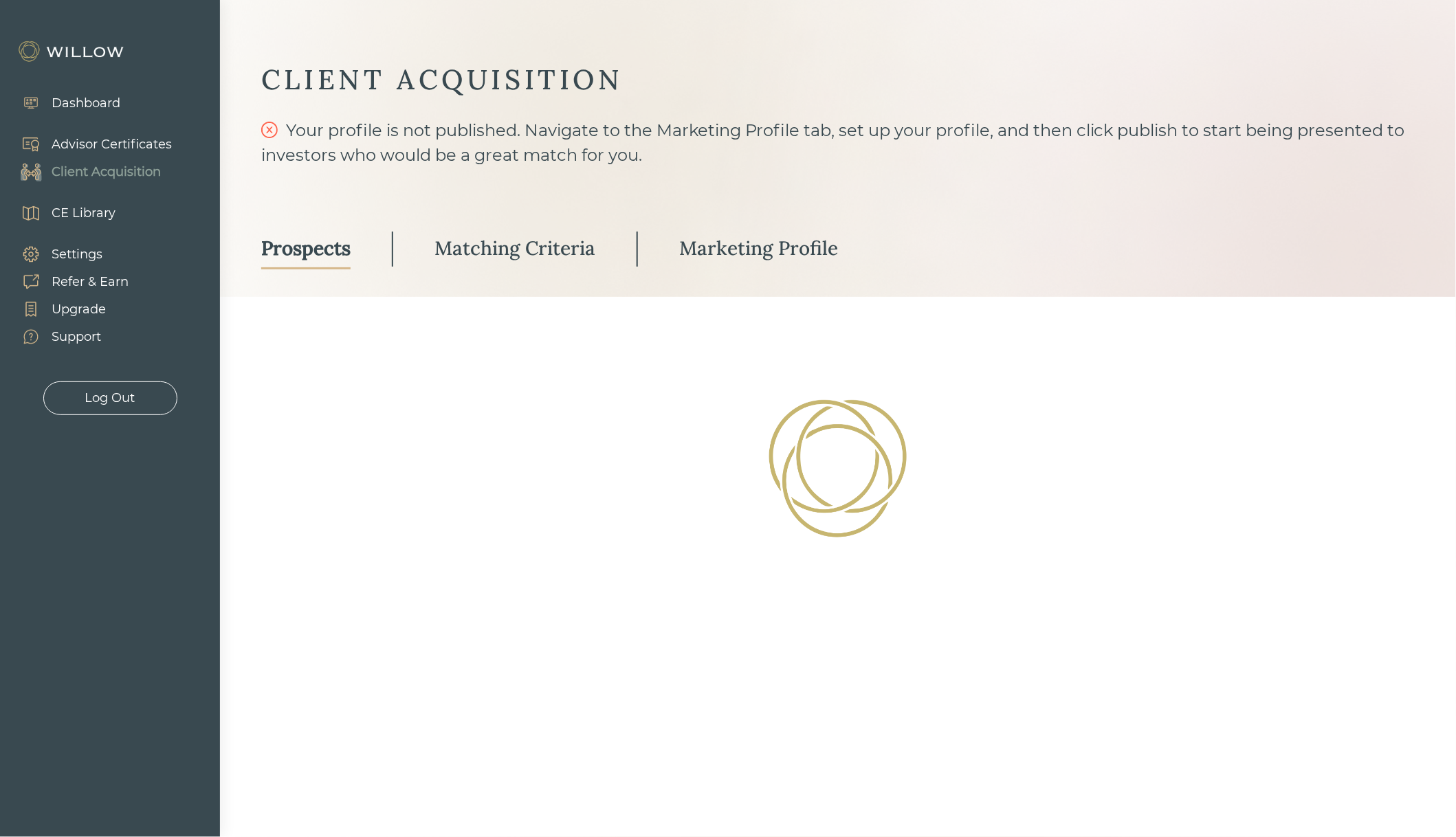
select select "3"
